Goal: Task Accomplishment & Management: Manage account settings

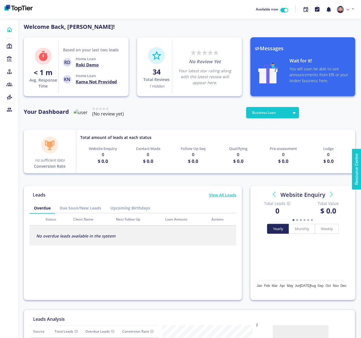
scroll to position [51, 90]
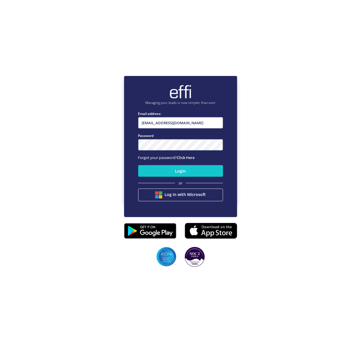
click at [0, 309] on nordpass-portal at bounding box center [0, 309] width 0 height 0
click at [202, 113] on label "Email address:" at bounding box center [180, 113] width 85 height 5
click at [202, 117] on input "andy.t+1@effi.com.au" at bounding box center [180, 122] width 85 height 11
click at [199, 124] on input "andy.t+1@effi.com.au" at bounding box center [180, 122] width 85 height 11
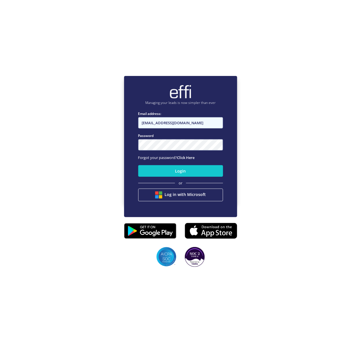
type input "admin+reserved@effi.com.au"
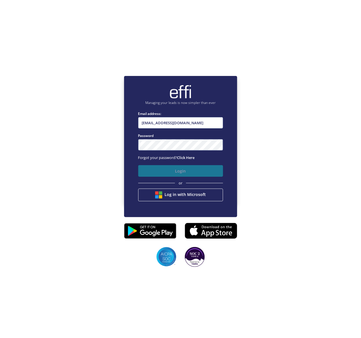
click at [183, 175] on button "Login" at bounding box center [180, 171] width 85 height 12
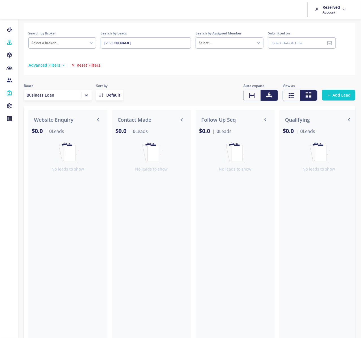
click at [92, 65] on span "Reset Filters" at bounding box center [89, 65] width 24 height 6
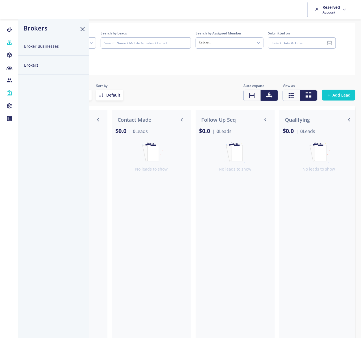
click at [44, 46] on button "Broker Businesses" at bounding box center [53, 46] width 71 height 19
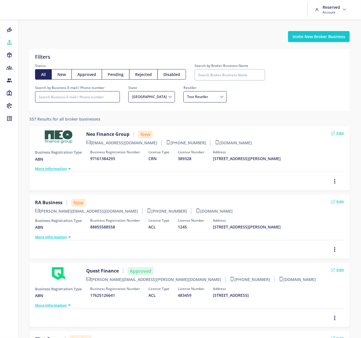
click at [80, 100] on input "Search by Business E-mail / Phone number" at bounding box center [77, 96] width 85 height 11
click at [80, 98] on input "Search by Business E-mail / Phone number" at bounding box center [77, 96] width 85 height 11
type input "focal"
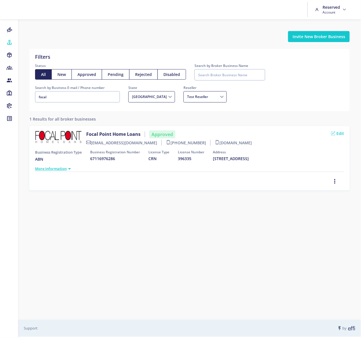
drag, startPoint x: 144, startPoint y: 144, endPoint x: 92, endPoint y: 145, distance: 52.3
click at [92, 145] on label "anilv@focalpointhl.com.au" at bounding box center [123, 143] width 75 height 6
copy label "anilv@focalpointhl.com.au"
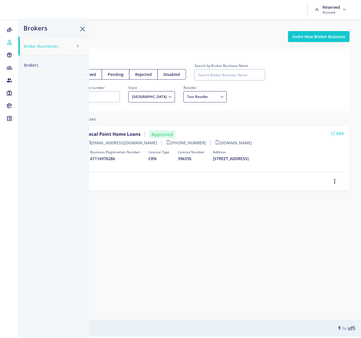
click at [30, 59] on button "Brokers" at bounding box center [53, 65] width 71 height 19
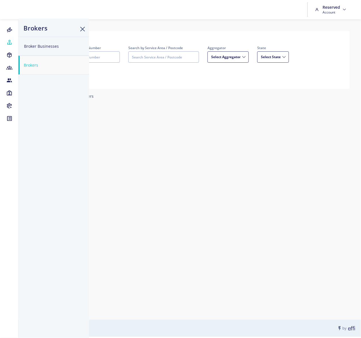
click at [30, 61] on button "Brokers" at bounding box center [53, 65] width 71 height 19
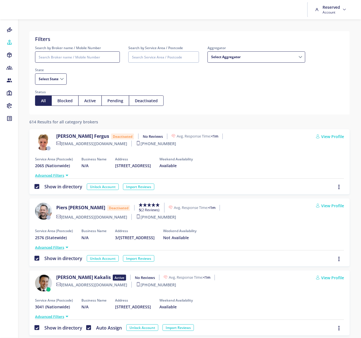
click at [75, 56] on input "Search by Broker name / Mobile Number" at bounding box center [77, 56] width 85 height 11
type input "anil"
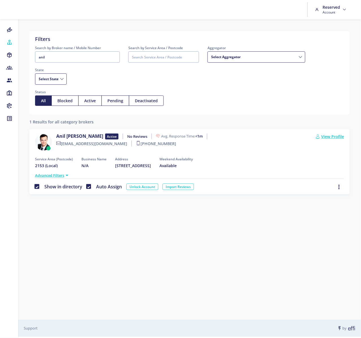
click at [330, 136] on link "View Profile" at bounding box center [330, 137] width 28 height 6
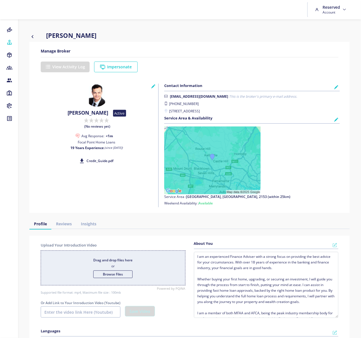
click at [122, 62] on div "Impersonate" at bounding box center [116, 67] width 44 height 11
click at [122, 64] on button "Impersonate" at bounding box center [116, 67] width 44 height 11
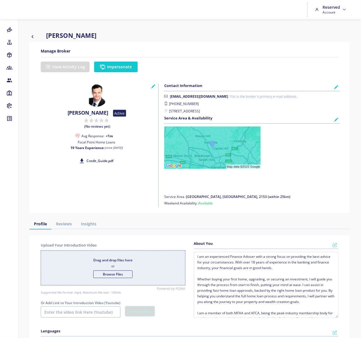
click at [121, 66] on button "Impersonate" at bounding box center [116, 67] width 44 height 11
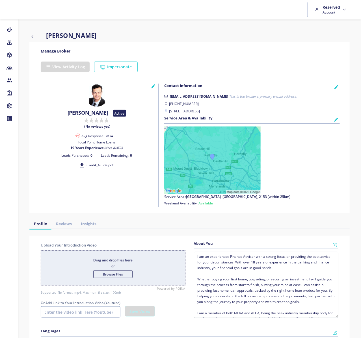
click at [32, 36] on icon "button" at bounding box center [32, 36] width 6 height 7
click at [32, 35] on icon "button" at bounding box center [32, 36] width 6 height 7
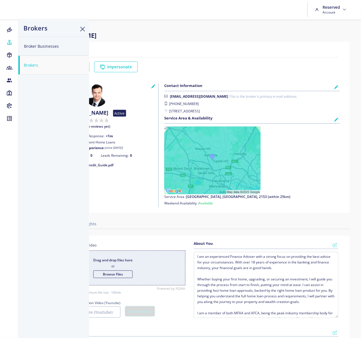
click at [35, 44] on button "Broker Businesses" at bounding box center [53, 46] width 71 height 19
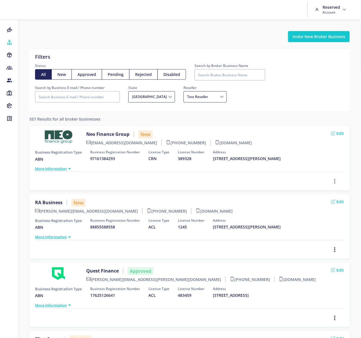
click at [335, 179] on icon "button" at bounding box center [334, 181] width 5 height 6
click at [326, 155] on link "Approve" at bounding box center [319, 151] width 40 height 9
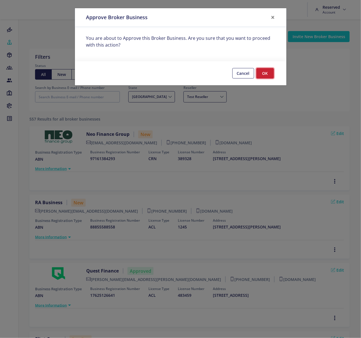
click at [261, 75] on button "OK" at bounding box center [265, 73] width 18 height 10
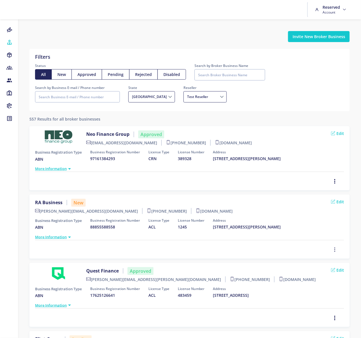
click at [336, 249] on icon "button" at bounding box center [334, 250] width 5 height 6
click at [319, 220] on span "Approve" at bounding box center [319, 219] width 16 height 5
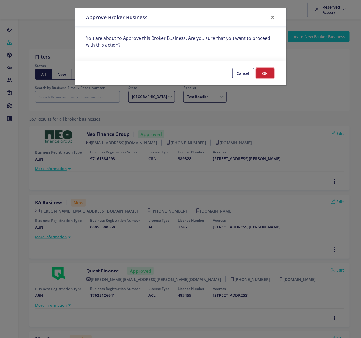
click at [264, 71] on button "OK" at bounding box center [265, 73] width 18 height 10
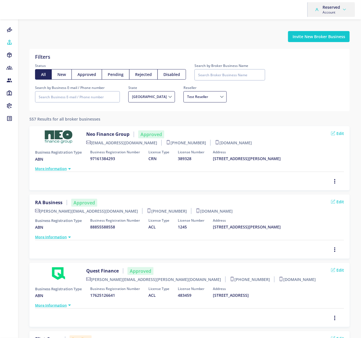
click at [339, 14] on span "Account" at bounding box center [331, 12] width 18 height 5
click at [328, 29] on link "Sign Out" at bounding box center [332, 32] width 45 height 8
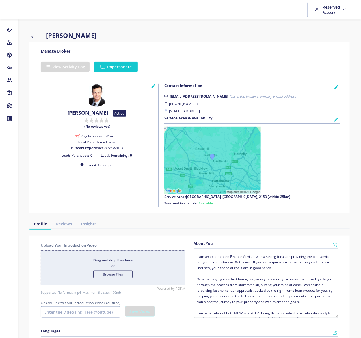
click at [113, 66] on button "Impersonate" at bounding box center [116, 67] width 44 height 11
